Goal: Contribute content

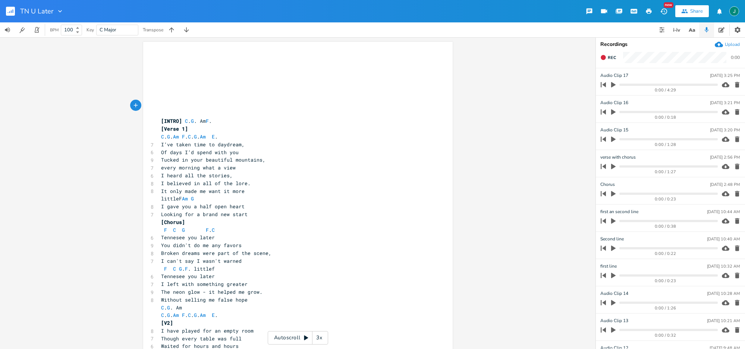
click at [319, 337] on div "3x" at bounding box center [319, 337] width 13 height 13
click at [319, 337] on div "4x" at bounding box center [319, 337] width 13 height 13
click at [319, 337] on div "5x" at bounding box center [319, 337] width 13 height 13
click at [193, 60] on pre "​" at bounding box center [294, 59] width 269 height 8
click at [307, 339] on icon at bounding box center [306, 338] width 6 height 6
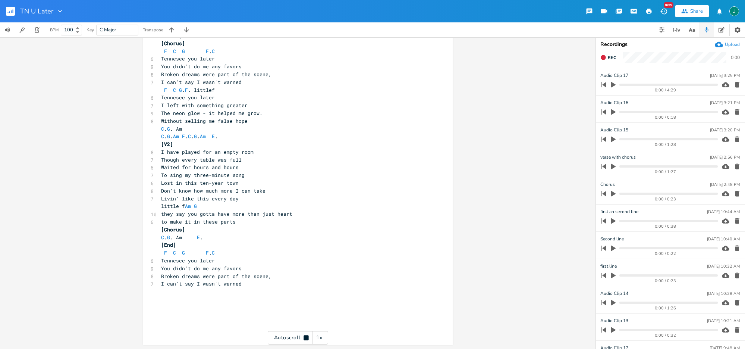
scroll to position [179, 0]
drag, startPoint x: 194, startPoint y: 184, endPoint x: 195, endPoint y: 191, distance: 7.9
click at [194, 184] on span "Lost in this ten-year town" at bounding box center [200, 182] width 78 height 7
type textarea "at"
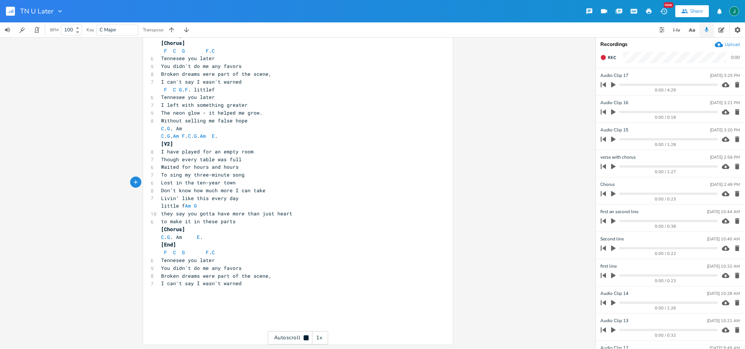
scroll to position [0, 4]
drag, startPoint x: 168, startPoint y: 190, endPoint x: 163, endPoint y: 190, distance: 5.6
click at [163, 190] on span "Don’t know how much more I can take" at bounding box center [213, 190] width 104 height 7
type textarea "idn"
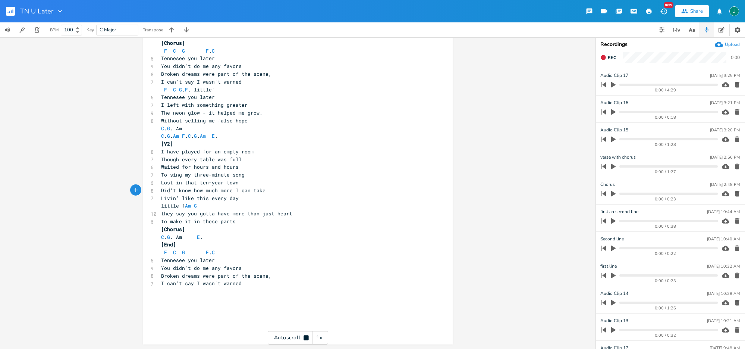
scroll to position [0, 6]
click at [205, 199] on span "Livin’ like this every day" at bounding box center [200, 198] width 78 height 7
type textarea "at"
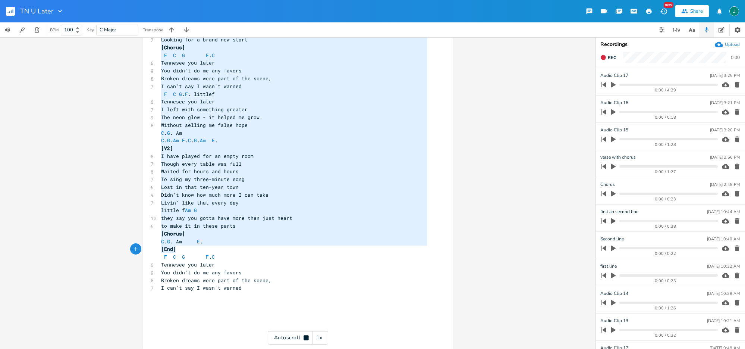
scroll to position [0, 0]
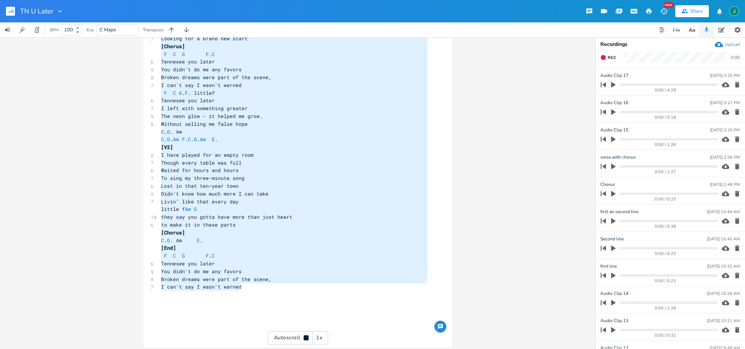
type textarea "[LOREM] I. D. Si A. [Conse 2] A. E. Se D. E. T. In U. L’et dolor magn al enimad…"
drag, startPoint x: 158, startPoint y: 44, endPoint x: 323, endPoint y: 295, distance: 299.7
click at [323, 295] on div "​ ​ ​ ​ ​ ​ ​ ​ [INTRO] C . G . Am F . [Verse 1] C . G . Am F . C . G . Am E . …" at bounding box center [294, 107] width 269 height 458
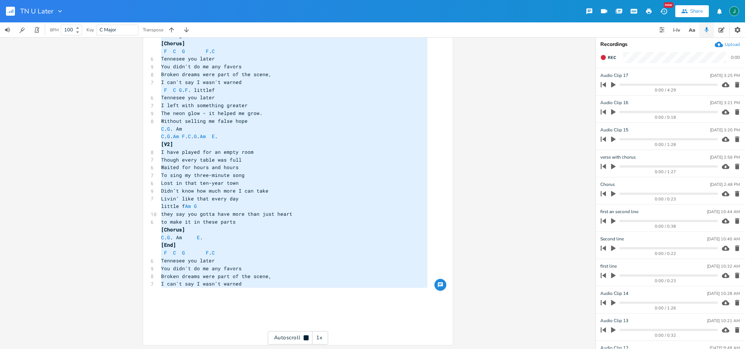
scroll to position [179, 0]
click at [283, 237] on pre "C . G . Am E ." at bounding box center [294, 237] width 269 height 8
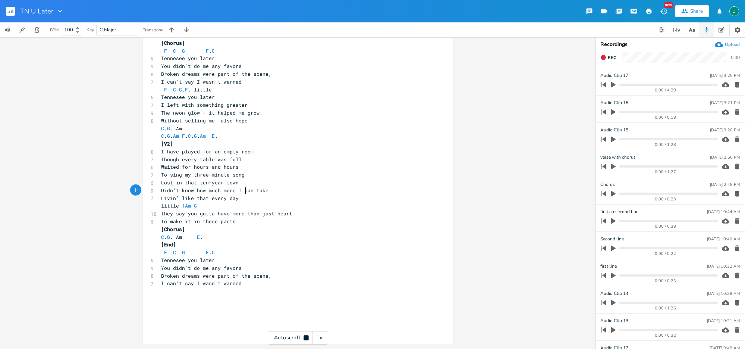
type textarea "an"
drag, startPoint x: 242, startPoint y: 191, endPoint x: 241, endPoint y: 205, distance: 13.8
click at [250, 191] on span "Didn’t know how much more I can take" at bounding box center [214, 190] width 107 height 7
type textarea "ould"
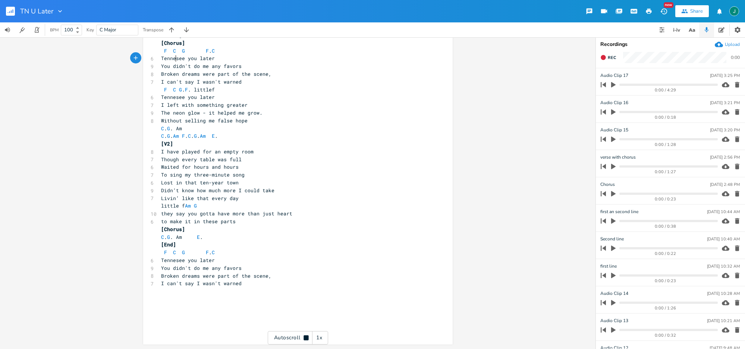
click at [173, 59] on span "Tennesee you later" at bounding box center [188, 58] width 54 height 7
type textarea "s"
click at [242, 66] on span "You didn't do me any favors" at bounding box center [201, 66] width 81 height 7
drag, startPoint x: 174, startPoint y: 98, endPoint x: 184, endPoint y: 98, distance: 10.1
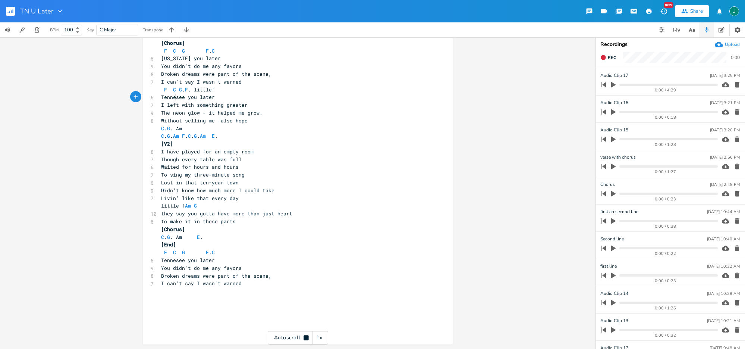
click at [174, 98] on span "Tennesee you later" at bounding box center [188, 97] width 54 height 7
type textarea "s"
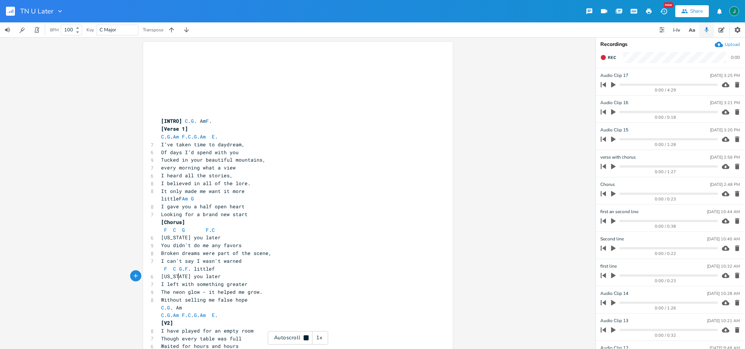
scroll to position [0, 0]
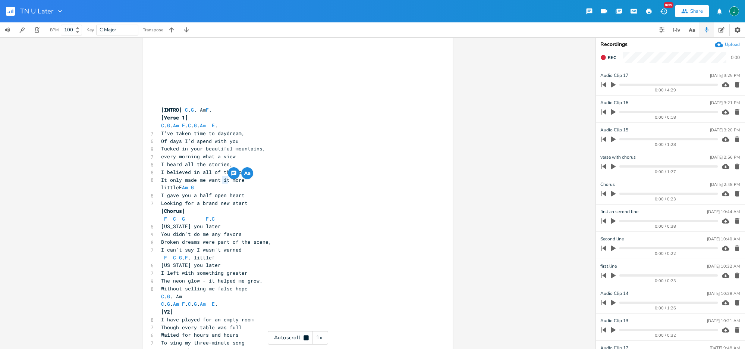
drag, startPoint x: 220, startPoint y: 183, endPoint x: 223, endPoint y: 191, distance: 8.7
click at [225, 182] on span "It only made me want it more" at bounding box center [203, 179] width 84 height 7
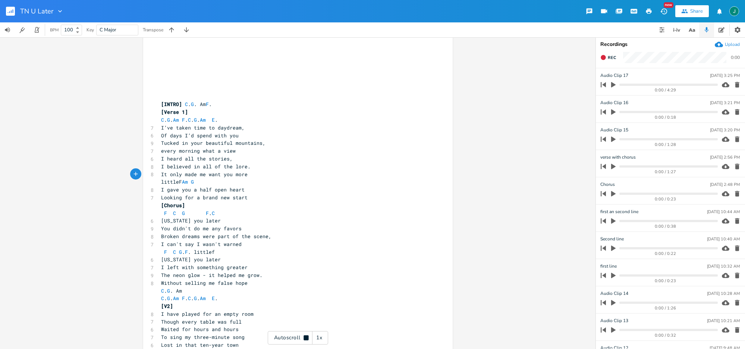
scroll to position [17, 0]
type textarea "you"
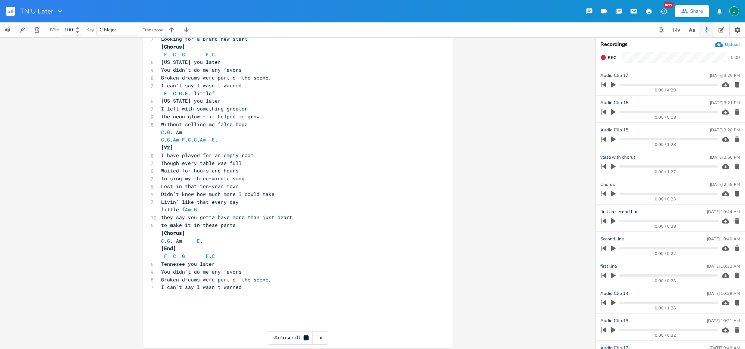
scroll to position [179, 0]
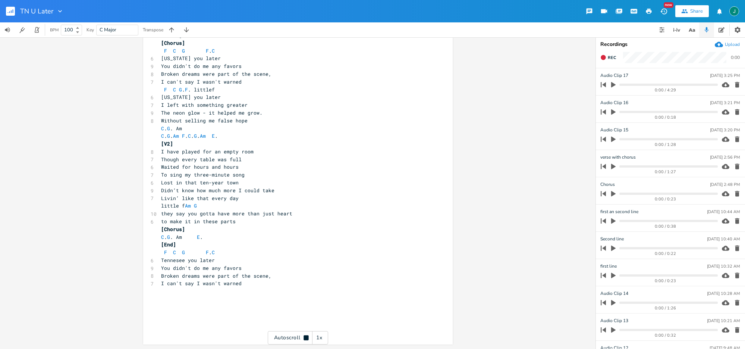
click at [188, 214] on span "they say you gotta have more than just heart" at bounding box center [226, 213] width 131 height 7
type textarea """
click at [239, 225] on pre "to make it in these parts" at bounding box center [294, 221] width 269 height 8
type textarea """
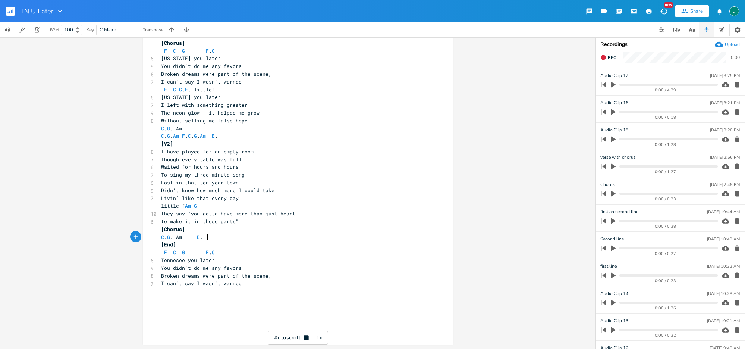
click at [301, 238] on pre "C . G . Am E ." at bounding box center [294, 237] width 269 height 8
click at [8, 10] on rect "button" at bounding box center [10, 11] width 9 height 9
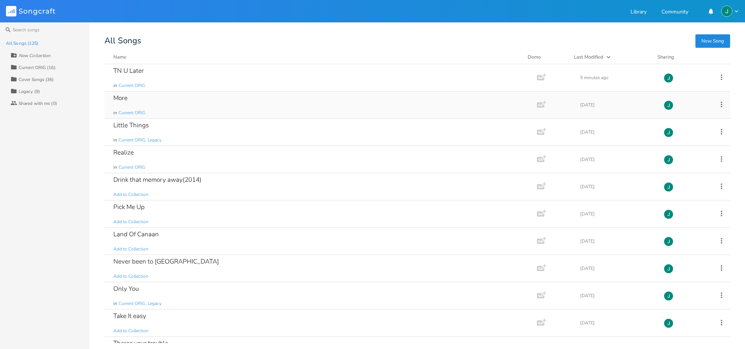
click at [121, 96] on div "More" at bounding box center [120, 98] width 14 height 6
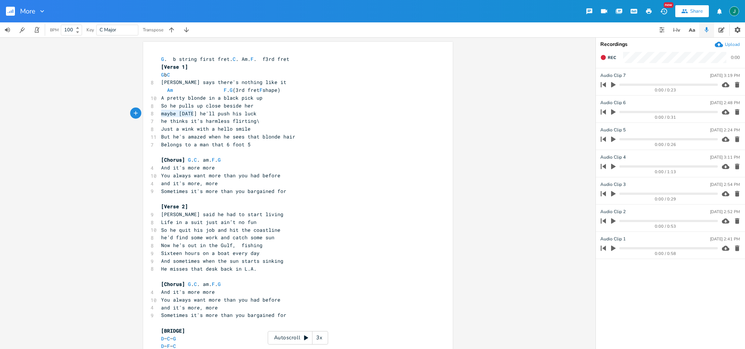
drag, startPoint x: 191, startPoint y: 114, endPoint x: 156, endPoint y: 113, distance: 35.4
click at [156, 113] on div "maybe [DATE] x G . b string first fret. C . Am. F . f3rd fret [Verse 1] G b C 8…" at bounding box center [298, 298] width 310 height 512
type textarea "waiting at a redlight"
drag, startPoint x: 237, startPoint y: 114, endPoint x: 228, endPoint y: 113, distance: 9.0
click at [228, 113] on span "waiting at a redlight he'll push his luck" at bounding box center [222, 113] width 122 height 7
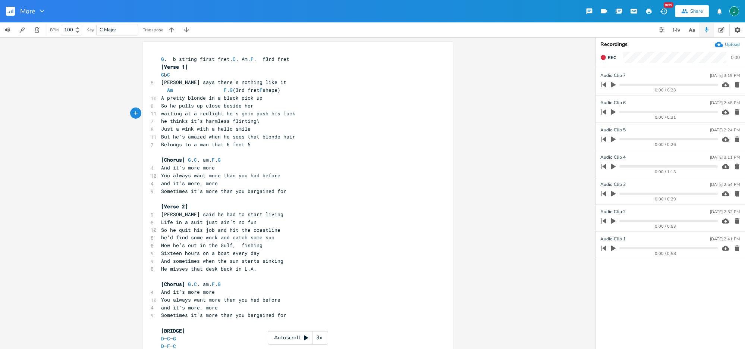
scroll to position [0, 17]
type textarea "'s going to"
drag, startPoint x: 169, startPoint y: 121, endPoint x: 272, endPoint y: 122, distance: 103.0
click at [272, 122] on pre "he thinks it’s harmless flirting\" at bounding box center [294, 121] width 269 height 8
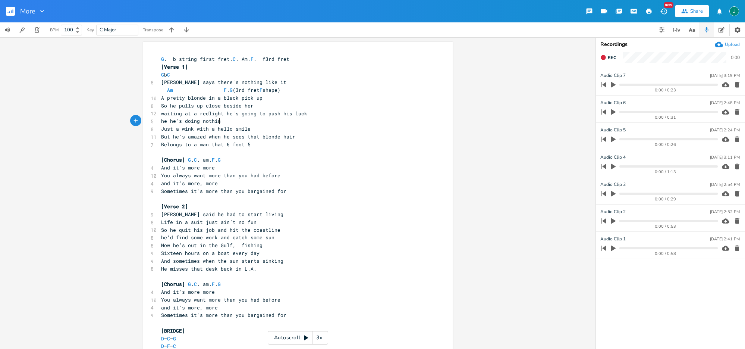
type textarea "he's doing nothing"
drag, startPoint x: 170, startPoint y: 129, endPoint x: 159, endPoint y: 129, distance: 11.2
click at [161, 129] on span "Just a wink with a hello smile" at bounding box center [206, 128] width 90 height 7
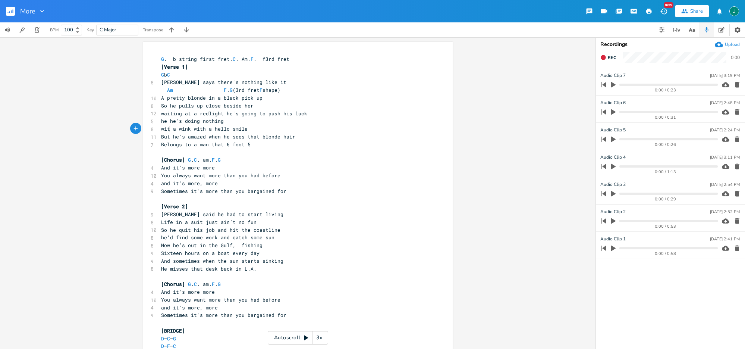
type textarea "with"
drag, startPoint x: 192, startPoint y: 129, endPoint x: 211, endPoint y: 129, distance: 18.3
click at [211, 129] on span "with a wink with a hello smile" at bounding box center [206, 128] width 90 height 7
type textarea "and a"
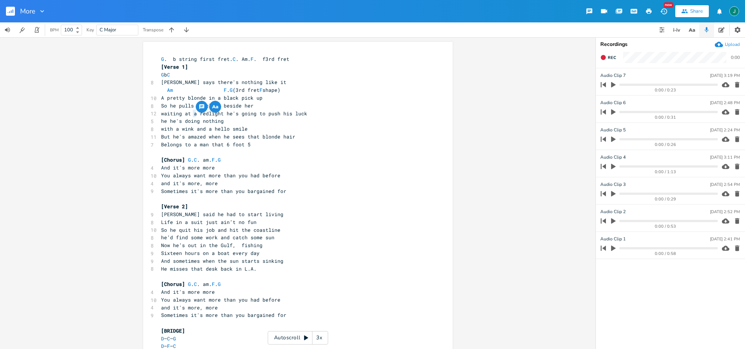
click at [195, 114] on span "waiting at a redlight he's going to push his luck" at bounding box center [234, 113] width 146 height 7
type textarea "that"
click at [229, 114] on span "waiting at that redlight he's going to push his luck" at bounding box center [238, 113] width 155 height 7
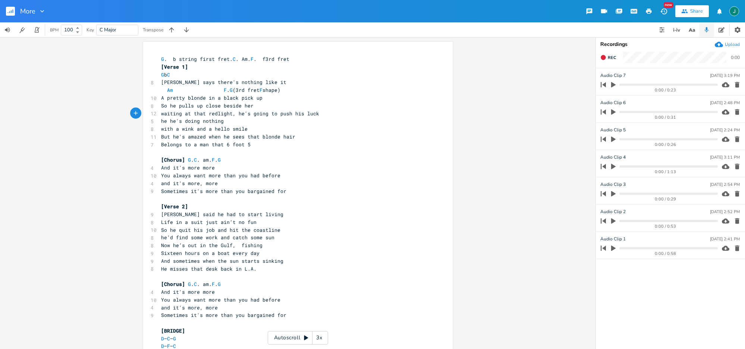
type textarea ","
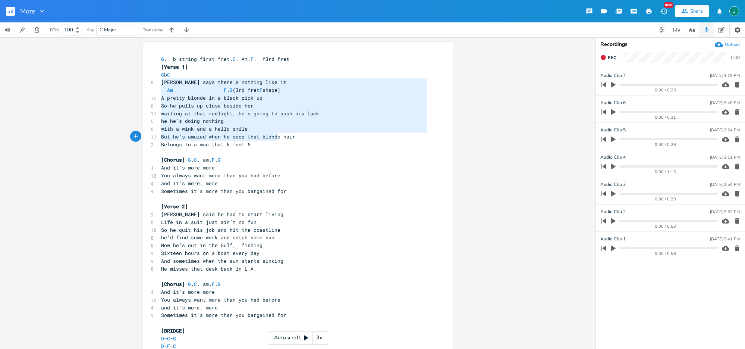
type textarea "[PERSON_NAME] says there's nothing like it Am F. G(3rd fret F shape) A pretty b…"
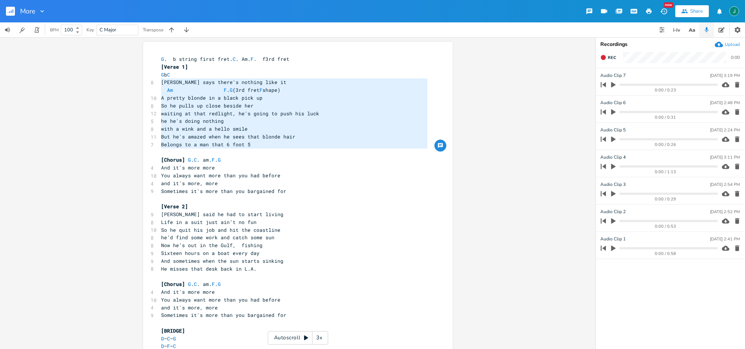
drag, startPoint x: 160, startPoint y: 82, endPoint x: 275, endPoint y: 149, distance: 133.7
click at [275, 149] on div "G . b string first fret. C . Am. F . f3rd fret [Verse 1] G b C 8 [PERSON_NAME] …" at bounding box center [294, 299] width 269 height 489
click at [209, 134] on span "But he's amazed when he sees that blonde hair" at bounding box center [228, 136] width 134 height 7
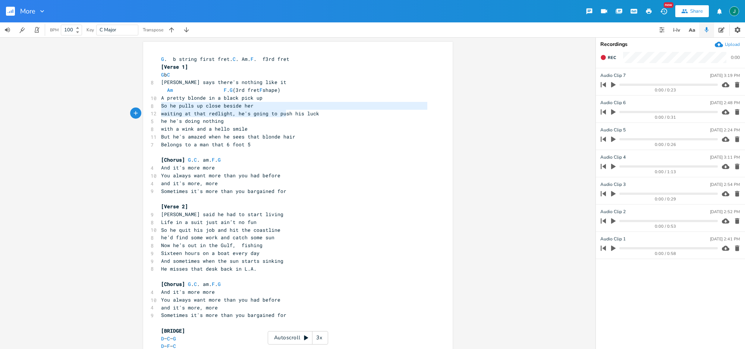
type textarea "So he pulls up close beside her waiting at that redlight, he's going to push hi…"
drag, startPoint x: 159, startPoint y: 105, endPoint x: 321, endPoint y: 115, distance: 161.8
click at [321, 115] on div "G . b string first fret. C . Am. F . f3rd fret [Verse 1] G b C 8 [PERSON_NAME] …" at bounding box center [294, 299] width 269 height 489
click at [167, 122] on span "he he's doing nothing" at bounding box center [192, 120] width 63 height 7
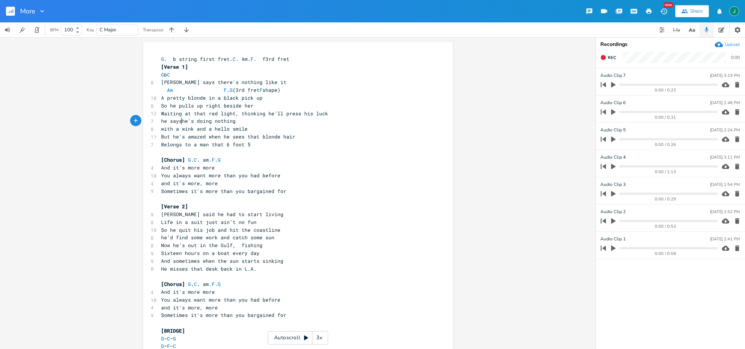
scroll to position [0, 10]
type textarea "says"
type textarea "thinking"
drag, startPoint x: 261, startPoint y: 113, endPoint x: 234, endPoint y: 125, distance: 30.1
click at [238, 114] on span "Waiting at that red light, thinking he’ll press his luck" at bounding box center [244, 113] width 167 height 7
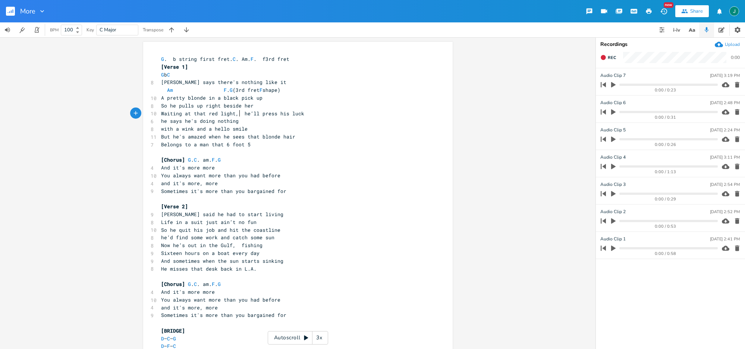
click at [189, 106] on span "So he pulls up right beside her" at bounding box center [207, 105] width 93 height 7
type textarea "ed"
click at [254, 113] on span "Waiting at that red light, he’ll press his luck" at bounding box center [232, 113] width 143 height 7
click at [263, 113] on span "Waiting at that red light, he press his luck" at bounding box center [228, 113] width 134 height 7
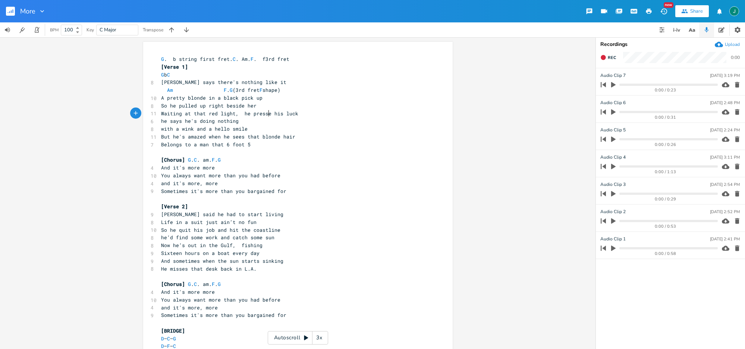
type textarea "ed"
click at [179, 122] on span "he says he's doing nothing" at bounding box center [200, 120] width 78 height 7
type textarea "is"
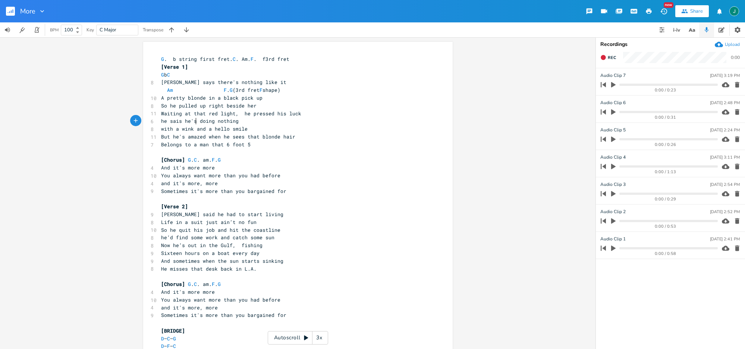
click at [193, 122] on span "he sais he's doing nothing" at bounding box center [200, 120] width 78 height 7
type textarea "d he's"
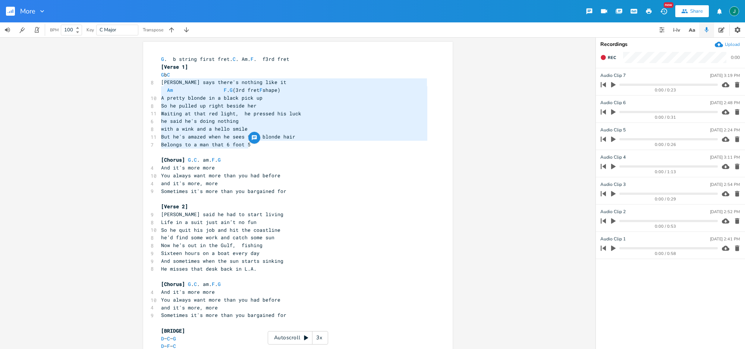
drag, startPoint x: 160, startPoint y: 84, endPoint x: 261, endPoint y: 145, distance: 118.2
click at [261, 145] on div "G . b string first fret. C . Am. F . f3rd fret [Verse 1] G b C 8 [PERSON_NAME] …" at bounding box center [294, 299] width 269 height 489
type textarea "[PERSON_NAME] says there's nothing like it Am F. G(3rd fret F shape) A pretty b…"
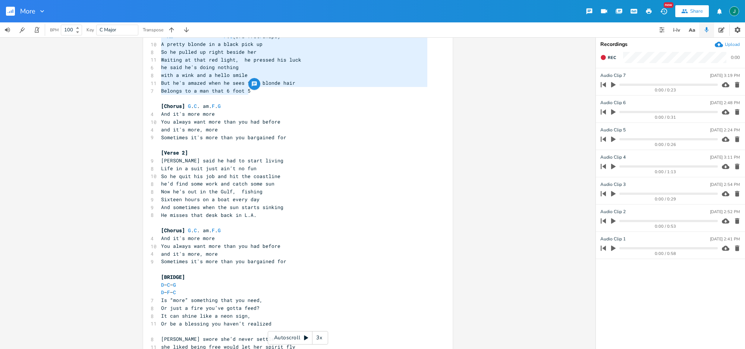
scroll to position [61, 0]
